Goal: Transaction & Acquisition: Book appointment/travel/reservation

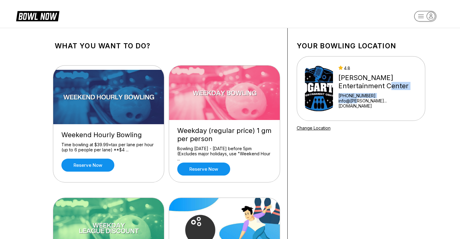
drag, startPoint x: 383, startPoint y: 92, endPoint x: 365, endPoint y: 108, distance: 24.0
click at [365, 108] on div "4.8 Bogart's Entertainment Center +19524321515 info@bogart...tcenter.com" at bounding box center [377, 89] width 79 height 46
click at [305, 127] on link "Change Location" at bounding box center [314, 127] width 34 height 5
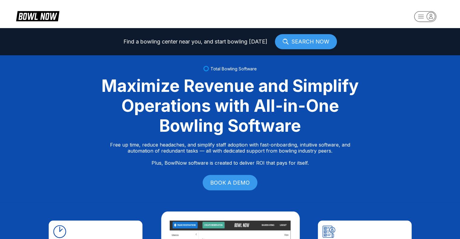
click at [308, 41] on link "SEARCH NOW" at bounding box center [306, 41] width 62 height 15
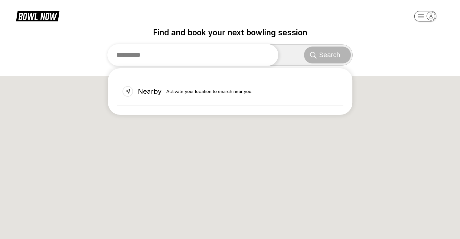
click at [215, 57] on input "text" at bounding box center [192, 55] width 171 height 22
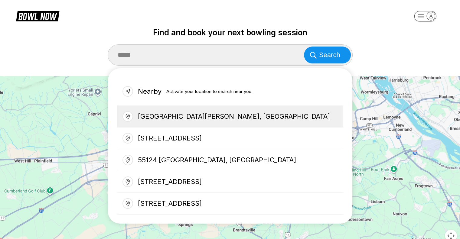
click at [227, 113] on div "Saint Paul, MN 55124, USA" at bounding box center [230, 117] width 226 height 22
type input "**********"
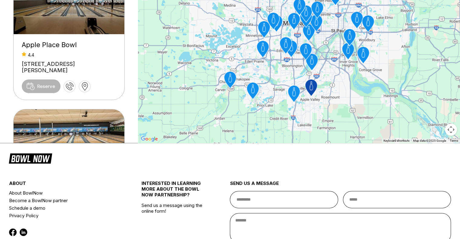
scroll to position [127, 0]
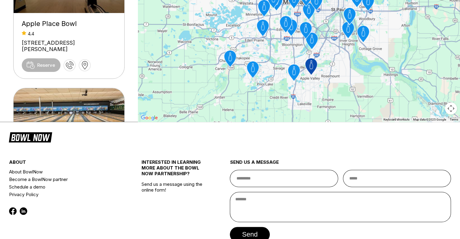
click at [121, 81] on div "Apple Place Bowl 4.4 14917 Garrett Ave, Apple Valley, MN 55124, USA Reserve Ced…" at bounding box center [68, 35] width 111 height 173
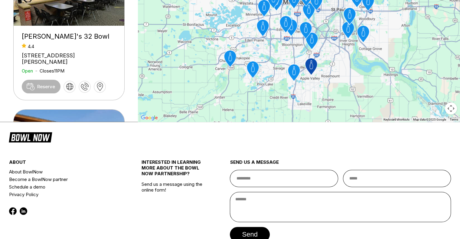
scroll to position [786, 0]
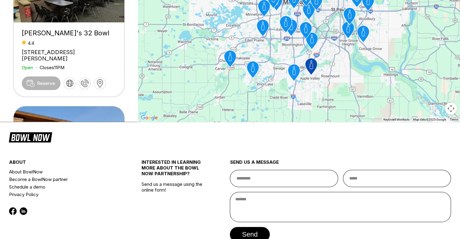
click at [130, 75] on div "Apple Place Bowl 4.4 14917 Garrett Ave, Apple Valley, MN 55124, USA Reserve Ced…" at bounding box center [230, 35] width 460 height 173
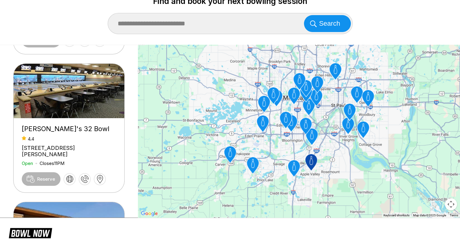
scroll to position [0, 0]
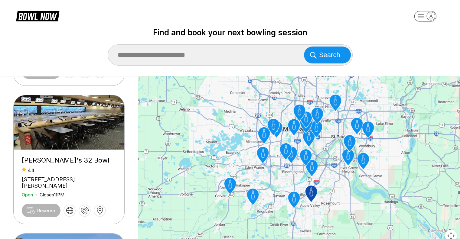
click at [129, 111] on div "Apple Place Bowl 4.4 14917 Garrett Ave, Apple Valley, MN 55124, USA Reserve Ced…" at bounding box center [230, 162] width 460 height 173
click at [309, 194] on icon "Apple Place Bowl" at bounding box center [311, 194] width 12 height 17
click at [307, 193] on icon "Apple Place Bowl" at bounding box center [311, 194] width 12 height 17
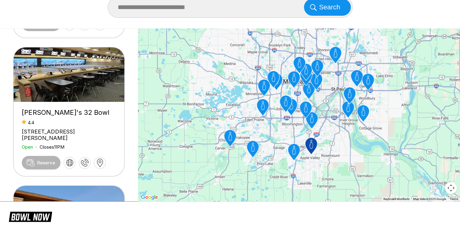
click at [131, 105] on div "Apple Place Bowl 4.4 14917 Garrett Ave, Apple Valley, MN 55124, USA Reserve Ced…" at bounding box center [230, 114] width 460 height 173
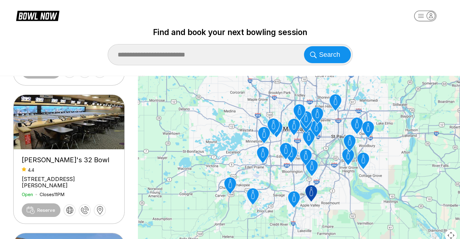
scroll to position [0, 0]
click at [118, 107] on div "Apple Place Bowl 4.4 14917 Garrett Ave, Apple Valley, MN 55124, USA Reserve Ced…" at bounding box center [68, 162] width 111 height 173
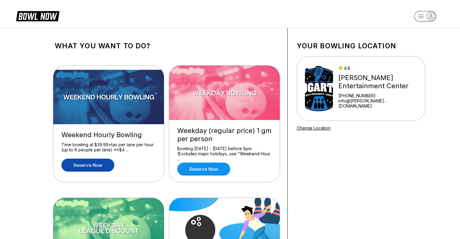
click at [106, 168] on link "Reserve now" at bounding box center [87, 165] width 53 height 13
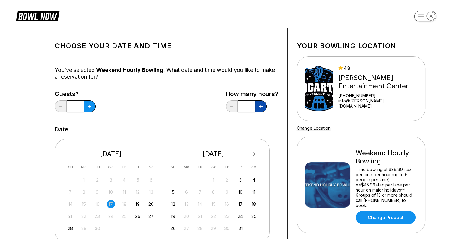
click at [258, 107] on button at bounding box center [261, 106] width 12 height 12
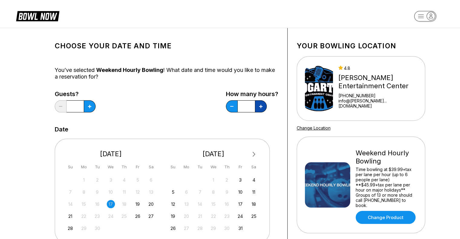
click at [258, 107] on button at bounding box center [261, 106] width 12 height 12
type input "*"
click at [85, 107] on button at bounding box center [90, 106] width 12 height 12
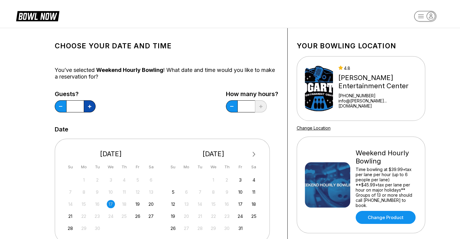
click at [85, 107] on button at bounding box center [90, 106] width 12 height 12
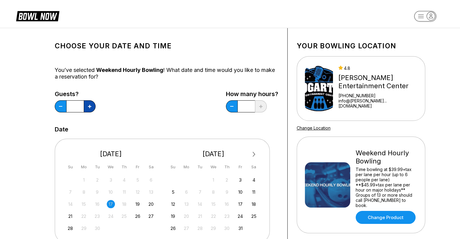
click at [85, 107] on button at bounding box center [90, 106] width 12 height 12
type input "*"
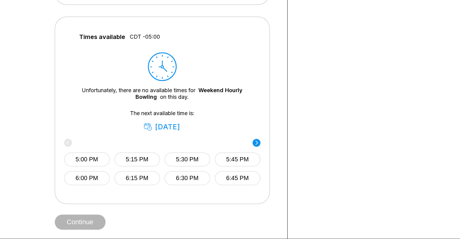
scroll to position [236, 0]
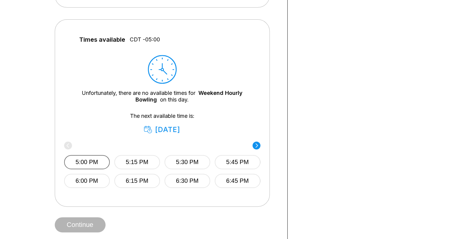
click at [75, 164] on button "5:00 PM" at bounding box center [87, 162] width 46 height 14
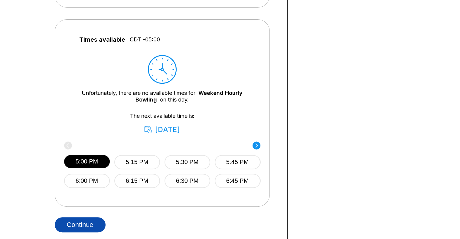
click at [95, 225] on button "Continue" at bounding box center [80, 224] width 51 height 15
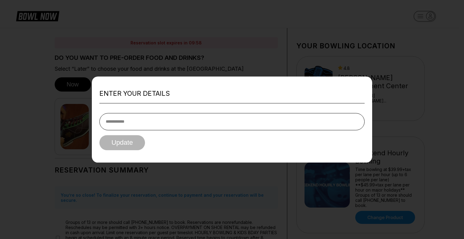
click at [153, 121] on input "tel" at bounding box center [231, 121] width 265 height 17
type input "**********"
click at [123, 145] on button "Update" at bounding box center [122, 142] width 46 height 15
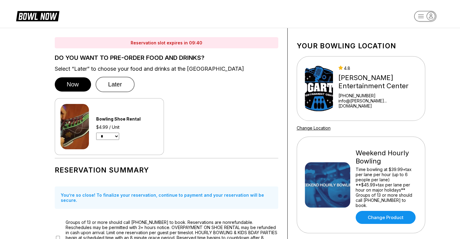
click at [115, 85] on button "Later" at bounding box center [115, 84] width 39 height 15
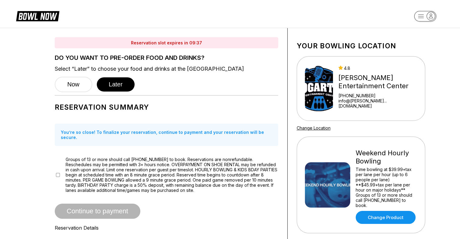
click at [55, 168] on div "Groups of 13 or more should call [PHONE_NUMBER] to book. Reservations are nonre…" at bounding box center [166, 175] width 223 height 36
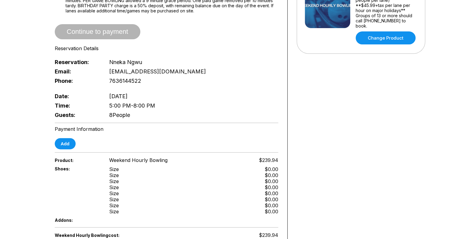
scroll to position [175, 0]
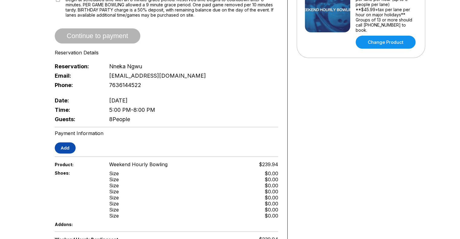
click at [59, 142] on button "Add" at bounding box center [65, 147] width 21 height 11
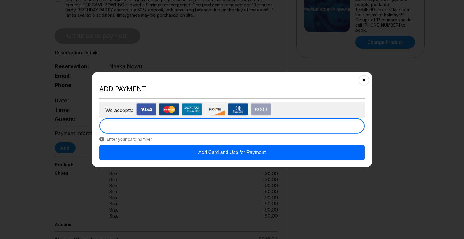
click at [175, 153] on button "Add Card and Use for Payment" at bounding box center [231, 152] width 265 height 15
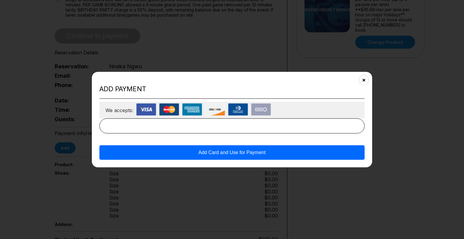
click at [304, 153] on button "Add Card and Use for Payment" at bounding box center [231, 152] width 265 height 15
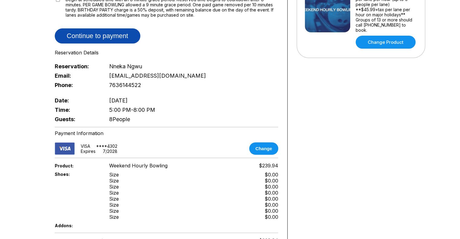
click at [90, 33] on button "Continue to payment" at bounding box center [98, 35] width 86 height 15
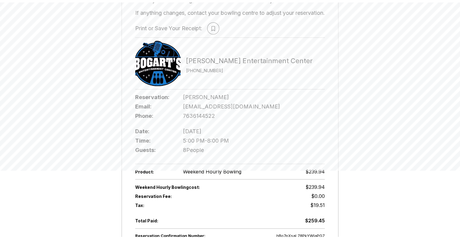
scroll to position [53, 0]
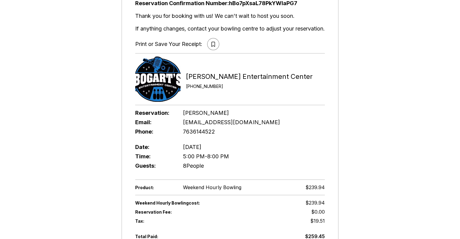
click at [214, 42] on button at bounding box center [213, 44] width 12 height 12
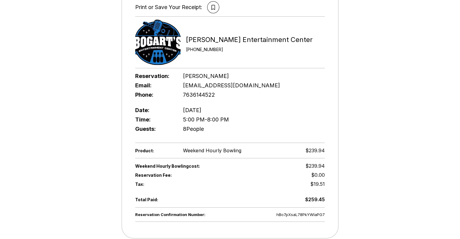
scroll to position [73, 0]
